Goal: Task Accomplishment & Management: Use online tool/utility

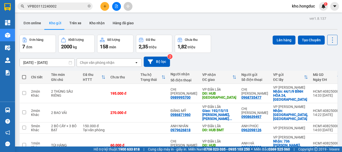
scroll to position [67, 0]
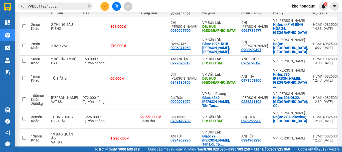
click at [232, 143] on div "ver 1.8.137 Đơn online Kho gửi Trên xe Kho nhận Hàng đã giao Đơn hàng 7 đơn Khố…" at bounding box center [179, 57] width 322 height 218
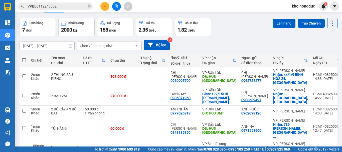
scroll to position [0, 0]
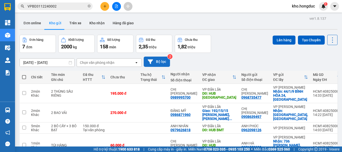
click at [150, 58] on button "Bộ lọc" at bounding box center [157, 62] width 26 height 10
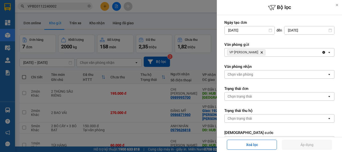
click at [256, 50] on span "VP [PERSON_NAME]" at bounding box center [246, 52] width 38 height 6
click at [260, 52] on icon "Delete" at bounding box center [261, 52] width 3 height 3
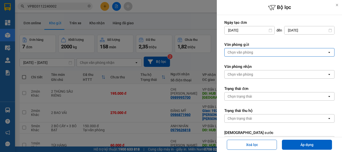
click at [255, 52] on div "Chọn văn phòng" at bounding box center [275, 52] width 103 height 8
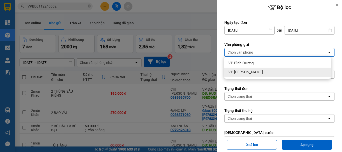
click at [249, 69] on div "VP [PERSON_NAME]" at bounding box center [277, 72] width 106 height 9
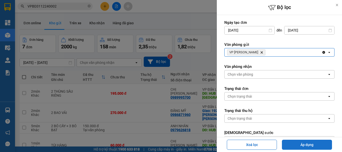
click at [310, 142] on button "Áp dụng" at bounding box center [307, 145] width 50 height 10
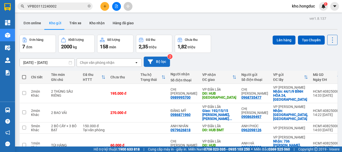
click at [160, 62] on button "Bộ lọc" at bounding box center [157, 62] width 26 height 10
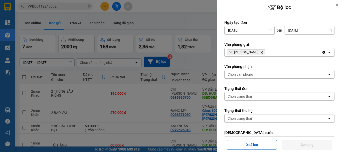
click at [260, 52] on icon "Delete" at bounding box center [261, 52] width 3 height 3
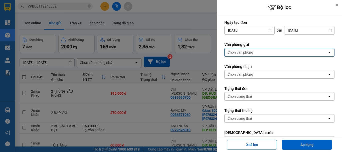
click at [254, 52] on div "Chọn văn phòng" at bounding box center [275, 52] width 103 height 8
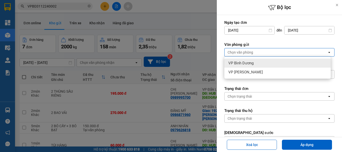
drag, startPoint x: 249, startPoint y: 65, endPoint x: 291, endPoint y: 97, distance: 53.0
click at [249, 65] on span "VP Bình Dương" at bounding box center [240, 63] width 25 height 5
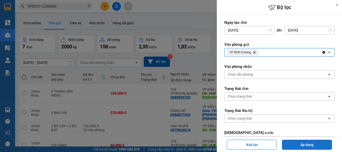
click at [309, 148] on button "Áp dụng" at bounding box center [307, 145] width 50 height 10
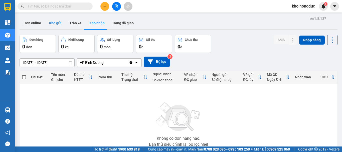
click at [51, 24] on button "Kho gửi" at bounding box center [55, 23] width 20 height 12
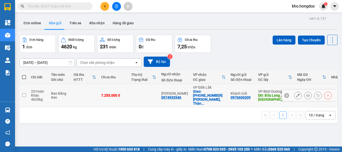
click at [23, 93] on input "checkbox" at bounding box center [24, 95] width 4 height 4
checkbox input "true"
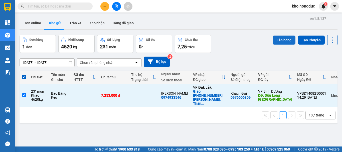
click at [278, 41] on button "Lên hàng" at bounding box center [283, 40] width 23 height 9
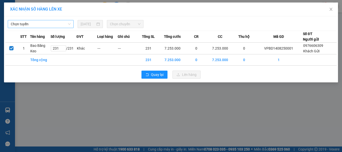
drag, startPoint x: 40, startPoint y: 25, endPoint x: 38, endPoint y: 28, distance: 3.6
click at [40, 25] on span "Chọn tuyến" at bounding box center [41, 24] width 60 height 8
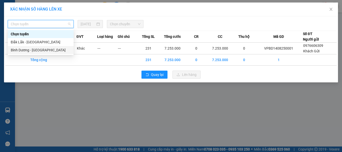
click at [32, 50] on div "Bình Dương - Đắk Lắk" at bounding box center [41, 50] width 60 height 6
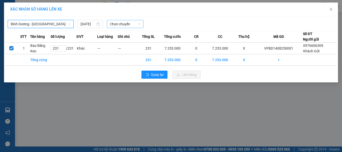
click at [115, 27] on span "Chọn chuyến" at bounding box center [125, 24] width 31 height 8
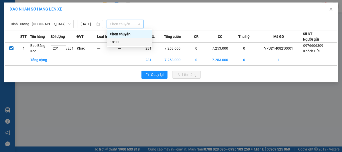
drag, startPoint x: 111, startPoint y: 43, endPoint x: 165, endPoint y: 31, distance: 55.1
click at [111, 43] on div "18:00" at bounding box center [129, 42] width 39 height 6
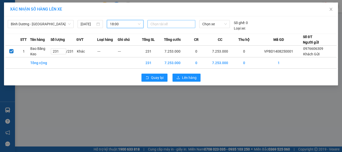
click at [165, 26] on div at bounding box center [172, 24] width 46 height 6
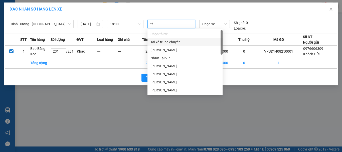
type input "thu"
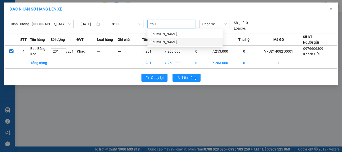
drag, startPoint x: 168, startPoint y: 39, endPoint x: 167, endPoint y: 36, distance: 2.6
click at [167, 37] on div "Đặng Văn Thủ Hồ Hoàng Thương" at bounding box center [184, 38] width 75 height 16
click at [167, 36] on div "Đặng Văn Thủ" at bounding box center [184, 34] width 69 height 6
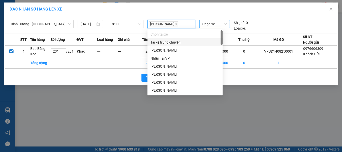
click at [203, 24] on span "Chọn xe" at bounding box center [214, 24] width 25 height 8
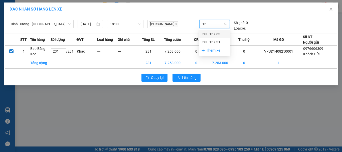
type input "157"
click at [211, 32] on div "50E-157.63" at bounding box center [214, 34] width 25 height 6
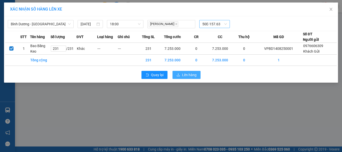
click at [192, 75] on span "Lên hàng" at bounding box center [189, 75] width 15 height 6
